Goal: Information Seeking & Learning: Learn about a topic

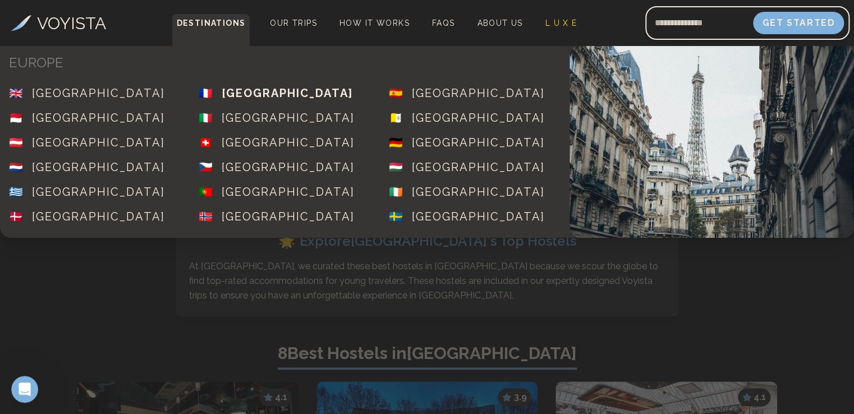
click at [246, 102] on span "🇫🇷 [GEOGRAPHIC_DATA]" at bounding box center [285, 93] width 190 height 25
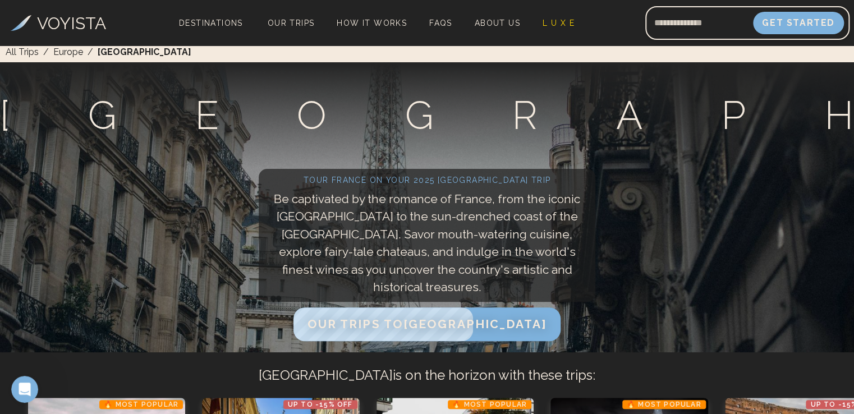
scroll to position [2, 0]
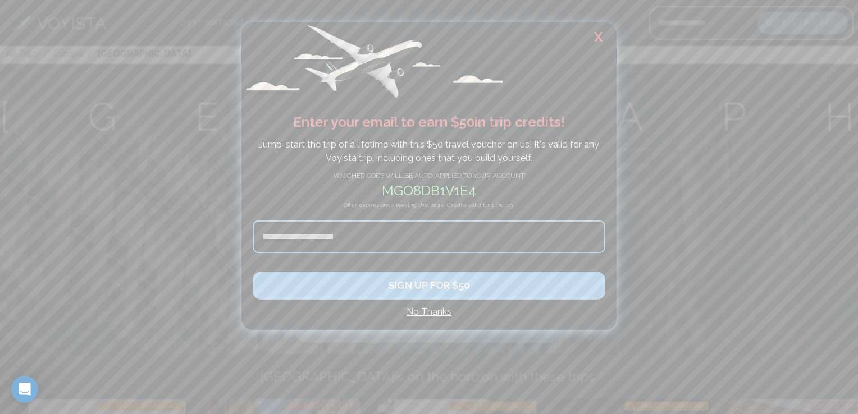
click at [598, 37] on h2 "X" at bounding box center [598, 36] width 36 height 29
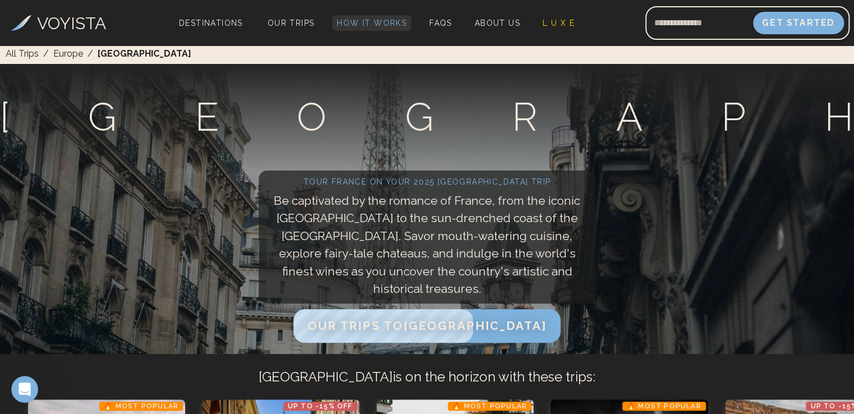
click at [386, 24] on span "How It Works" at bounding box center [372, 23] width 70 height 9
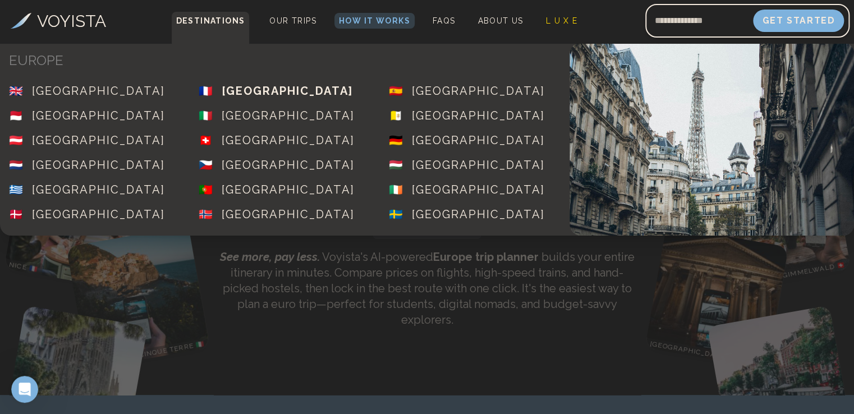
click at [240, 87] on div "[GEOGRAPHIC_DATA]" at bounding box center [287, 91] width 131 height 16
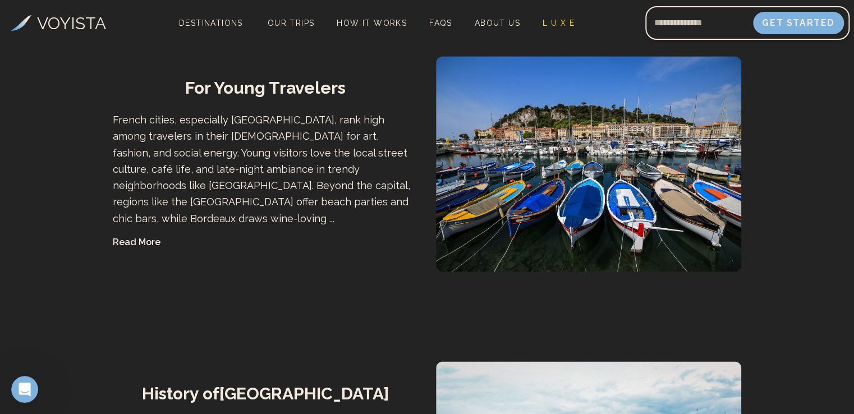
scroll to position [746, 0]
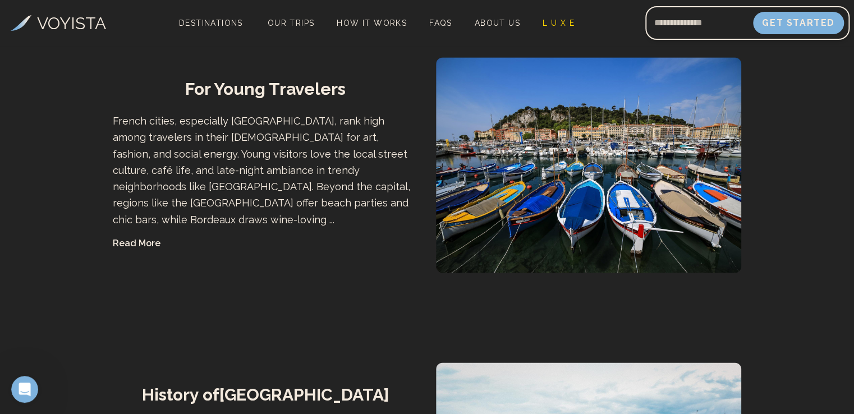
click at [131, 243] on button "Read More" at bounding box center [137, 243] width 48 height 13
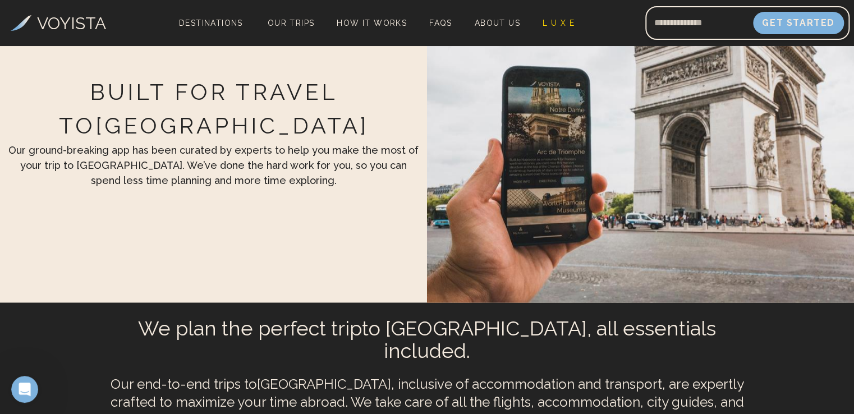
scroll to position [2914, 0]
click at [446, 20] on span "FAQs" at bounding box center [440, 23] width 23 height 9
